Goal: Task Accomplishment & Management: Manage account settings

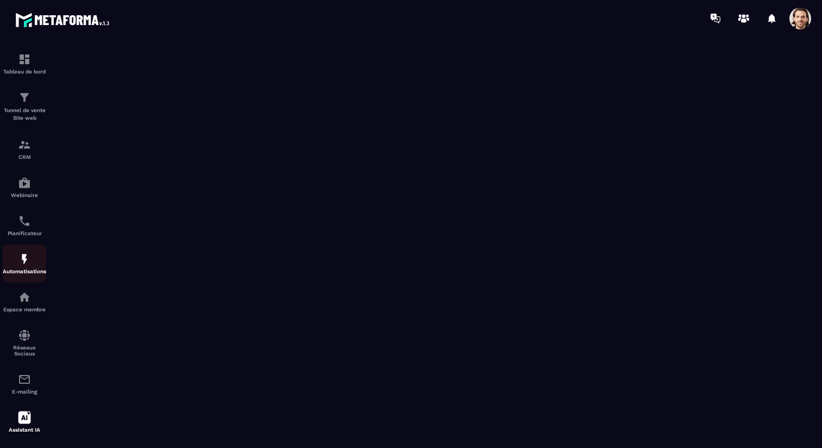
click at [26, 269] on div "Automatisations" at bounding box center [25, 263] width 44 height 22
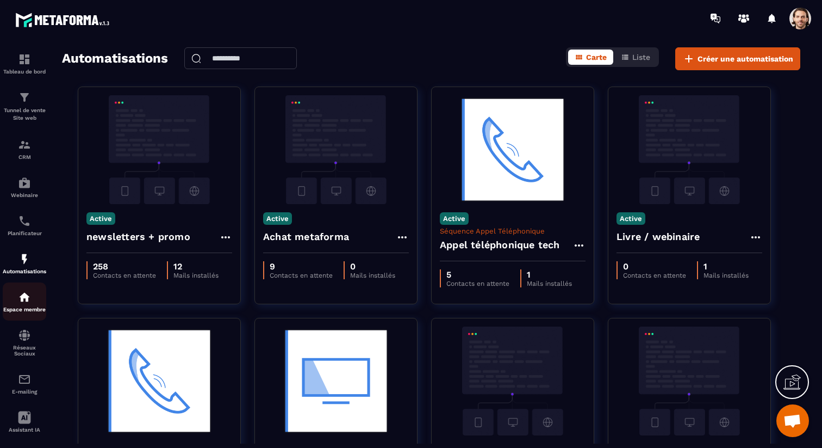
click at [28, 297] on img at bounding box center [24, 296] width 13 height 13
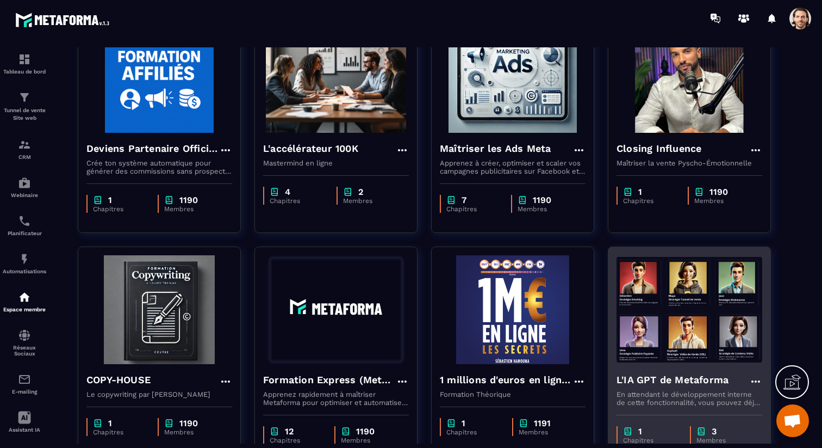
scroll to position [110, 0]
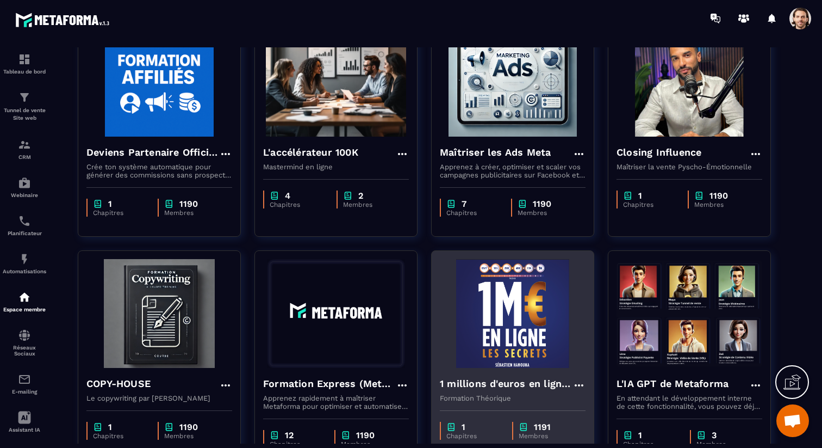
click at [480, 382] on h4 "1 millions d'euros en ligne les secrets" at bounding box center [506, 383] width 133 height 15
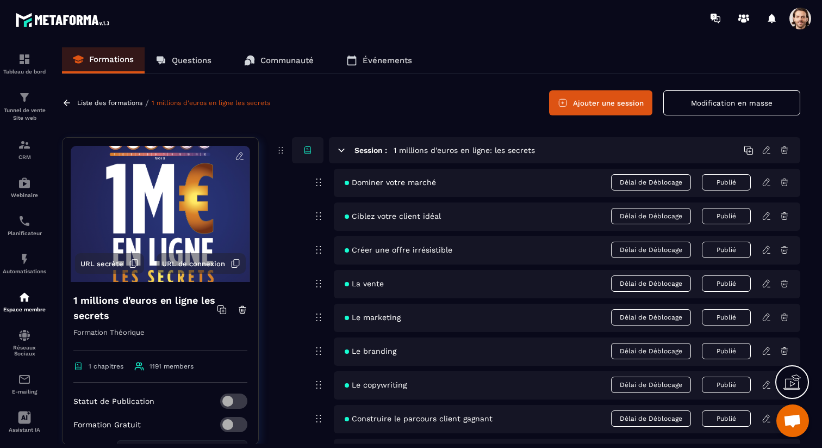
click at [666, 183] on span "Délai de Déblocage" at bounding box center [651, 182] width 80 height 16
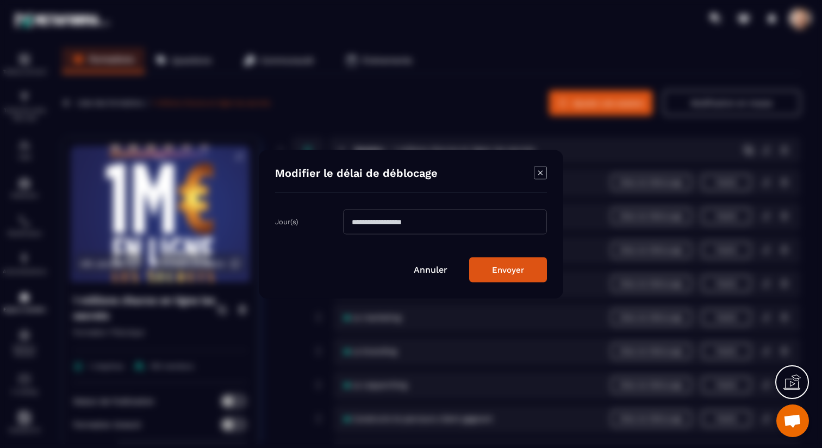
click at [426, 224] on input "Modal window" at bounding box center [445, 221] width 204 height 25
click at [542, 175] on icon "Modal window" at bounding box center [540, 172] width 13 height 13
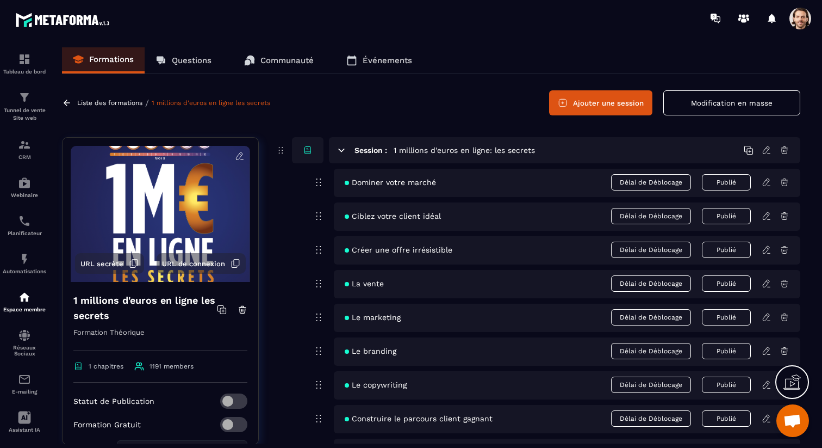
click at [765, 181] on icon at bounding box center [767, 182] width 10 height 10
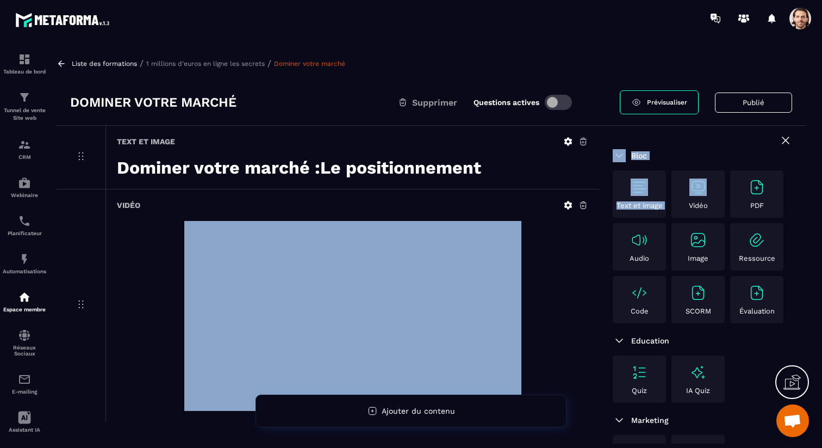
drag, startPoint x: 691, startPoint y: 198, endPoint x: 516, endPoint y: 204, distance: 175.2
click at [516, 204] on div "Text et image Dominer votre marché : Le positionnement Vidéo Bloc Text et image…" at bounding box center [431, 326] width 749 height 400
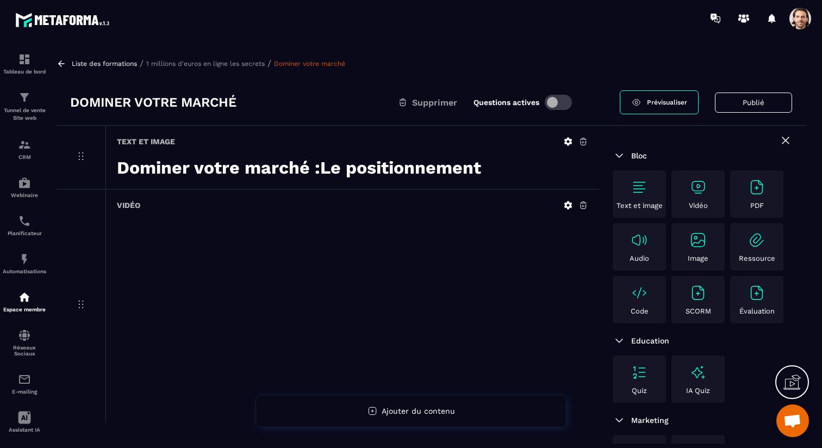
drag, startPoint x: 514, startPoint y: 207, endPoint x: 520, endPoint y: 206, distance: 6.2
click at [514, 207] on div "Vidéo" at bounding box center [353, 205] width 472 height 10
click at [628, 195] on div "Text et image" at bounding box center [640, 193] width 48 height 31
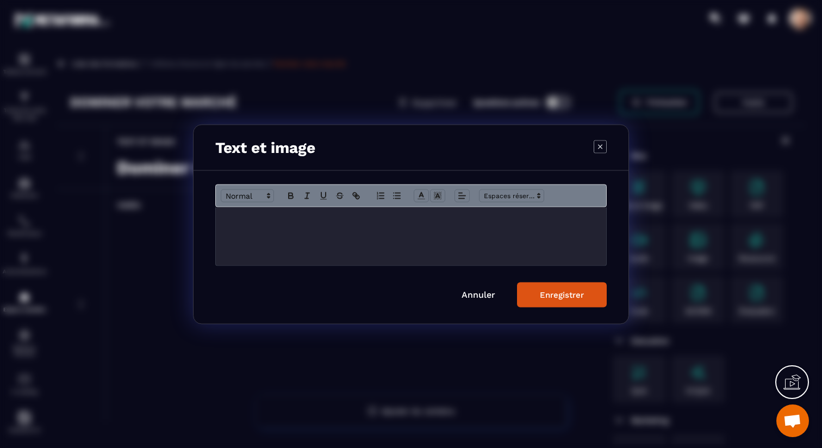
click at [597, 144] on icon "Modal window" at bounding box center [600, 146] width 13 height 13
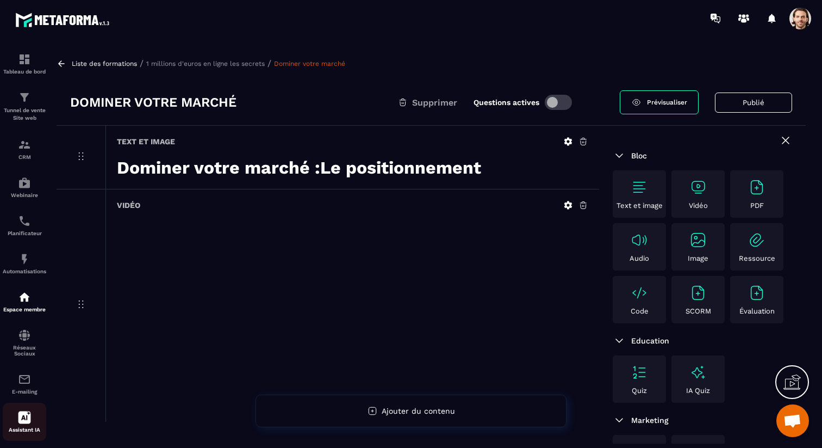
click at [30, 413] on link "Assistant IA" at bounding box center [25, 421] width 44 height 38
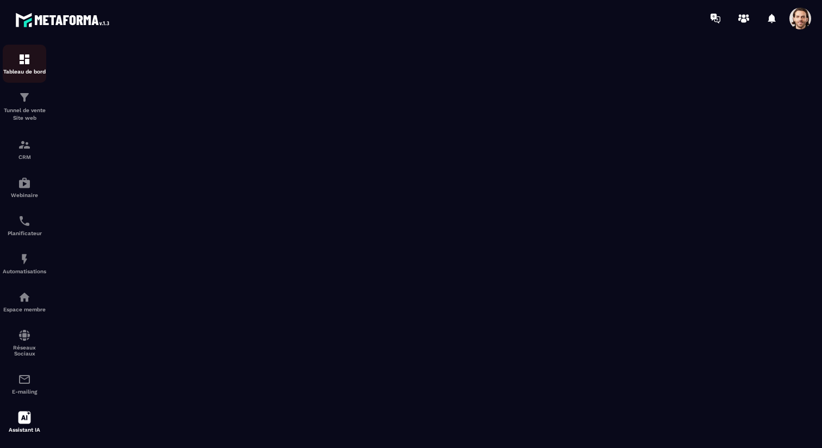
click at [23, 71] on p "Tableau de bord" at bounding box center [25, 72] width 44 height 6
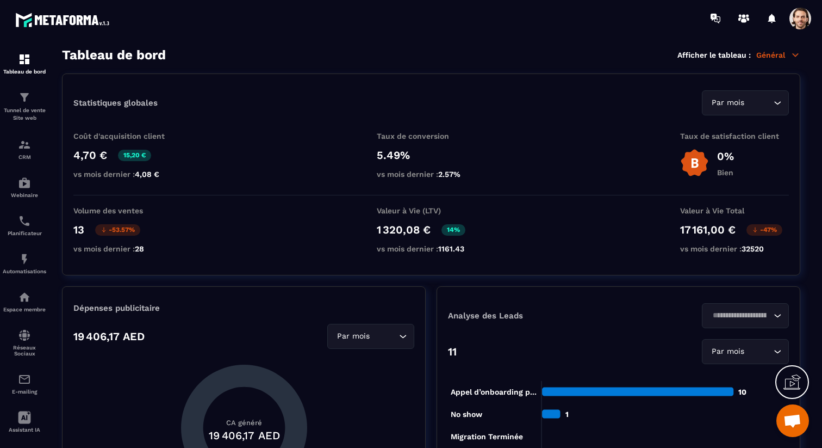
click at [808, 17] on span at bounding box center [801, 19] width 22 height 22
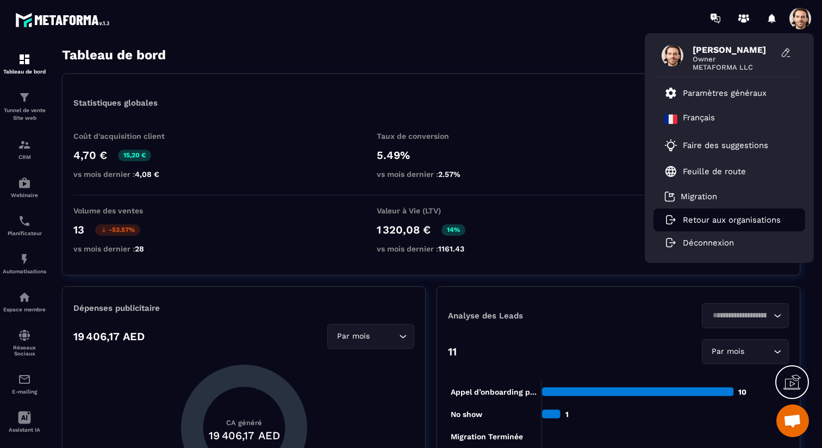
click at [716, 216] on p "Retour aux organisations" at bounding box center [732, 220] width 98 height 10
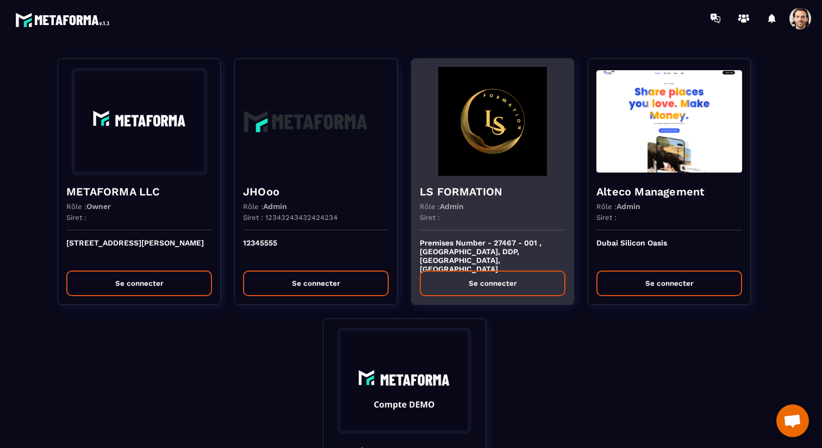
click at [487, 195] on h4 "LS FORMATION" at bounding box center [493, 191] width 146 height 15
